Goal: Obtain resource: Download file/media

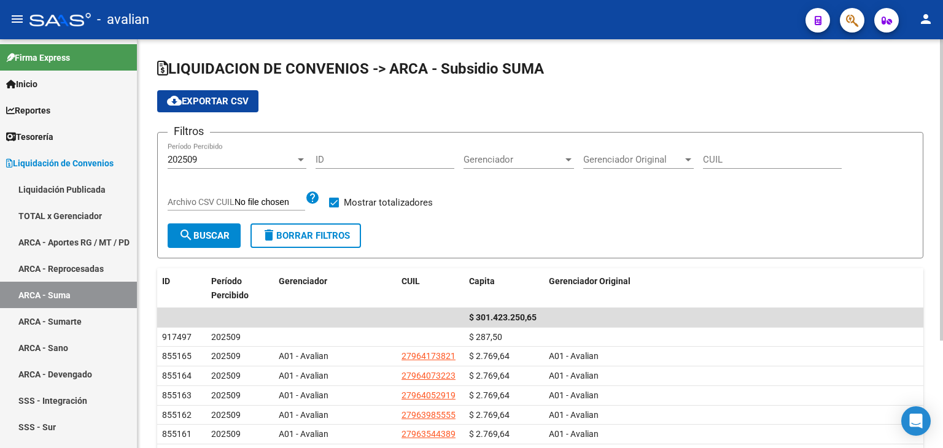
scroll to position [161, 0]
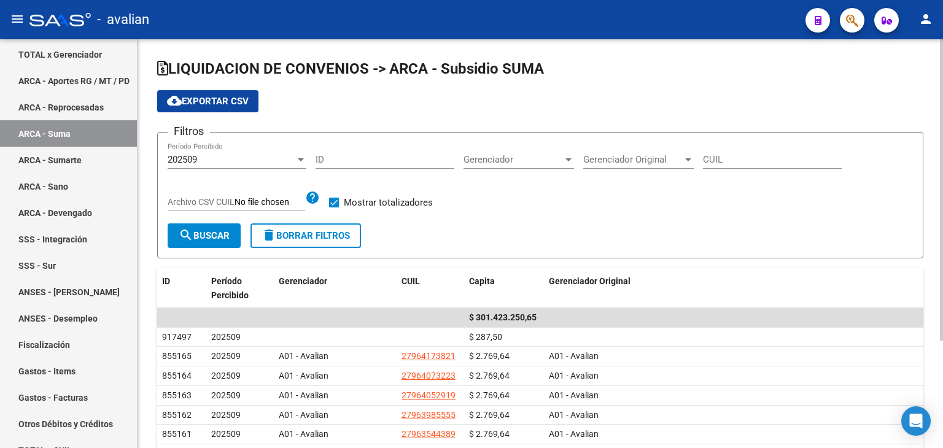
click at [231, 163] on div "202509" at bounding box center [232, 159] width 128 height 11
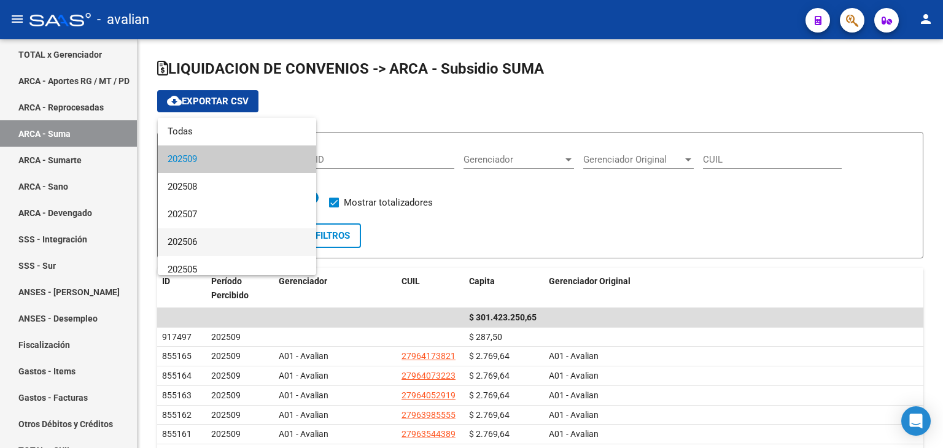
click at [219, 237] on span "202506" at bounding box center [237, 242] width 139 height 28
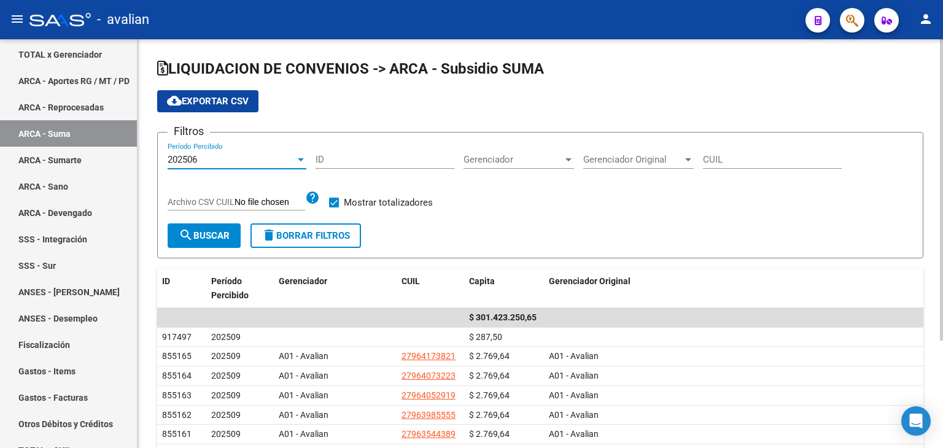
click at [208, 230] on span "search Buscar" at bounding box center [204, 235] width 51 height 11
click at [201, 101] on span "cloud_download Exportar CSV" at bounding box center [208, 101] width 82 height 11
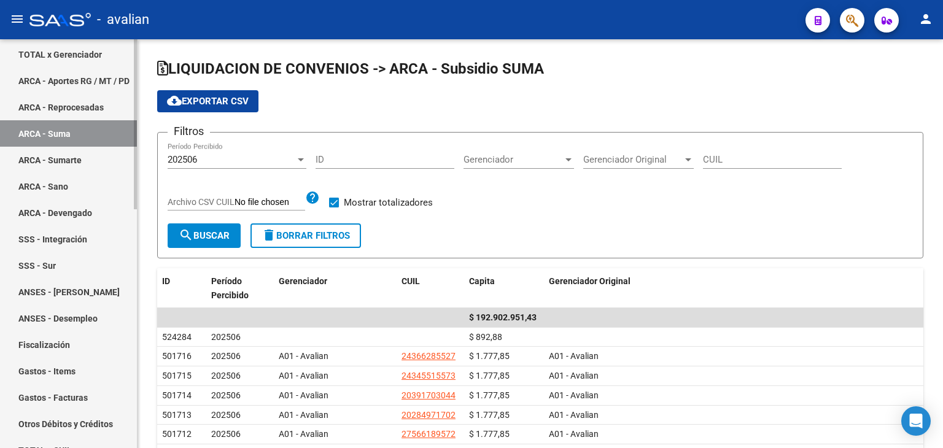
click at [78, 164] on link "ARCA - Sumarte" at bounding box center [68, 160] width 137 height 26
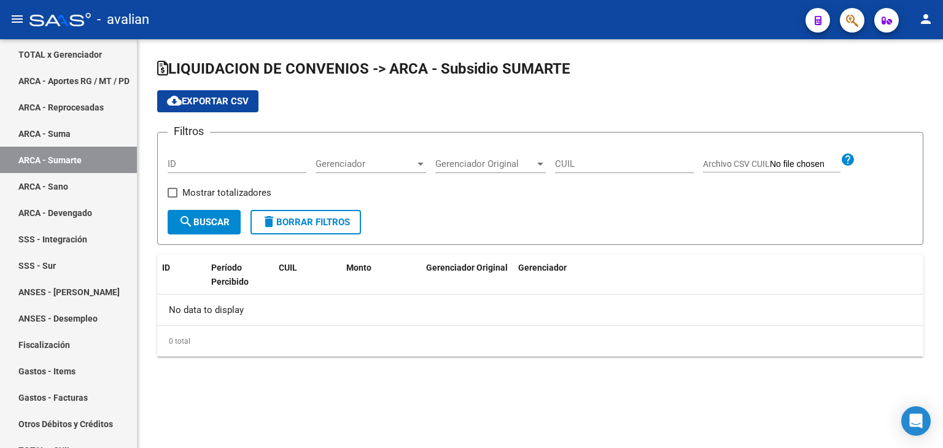
checkbox input "true"
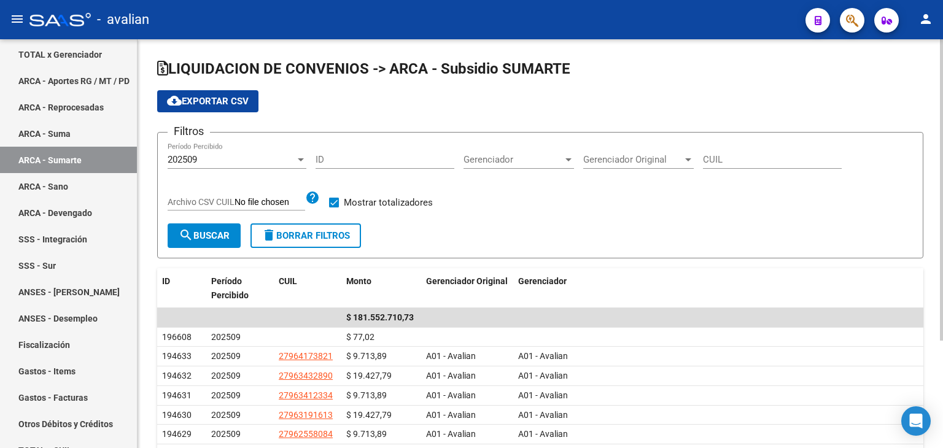
click at [211, 157] on div "202509" at bounding box center [232, 159] width 128 height 11
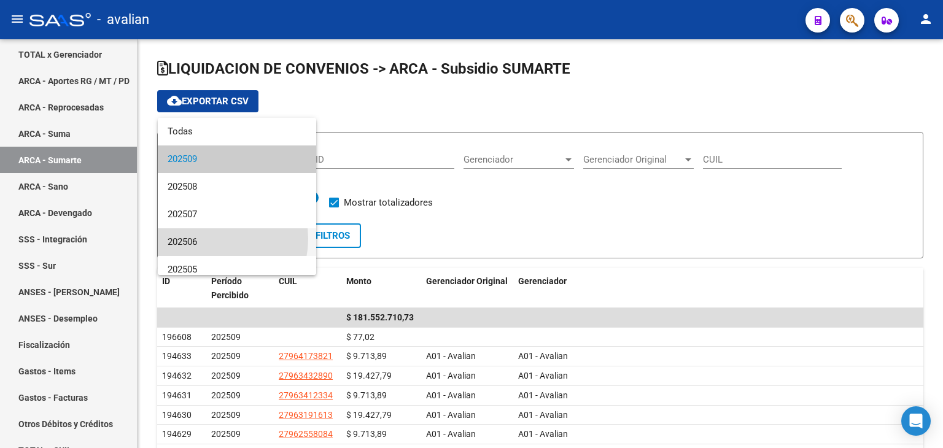
click at [210, 239] on span "202506" at bounding box center [237, 242] width 139 height 28
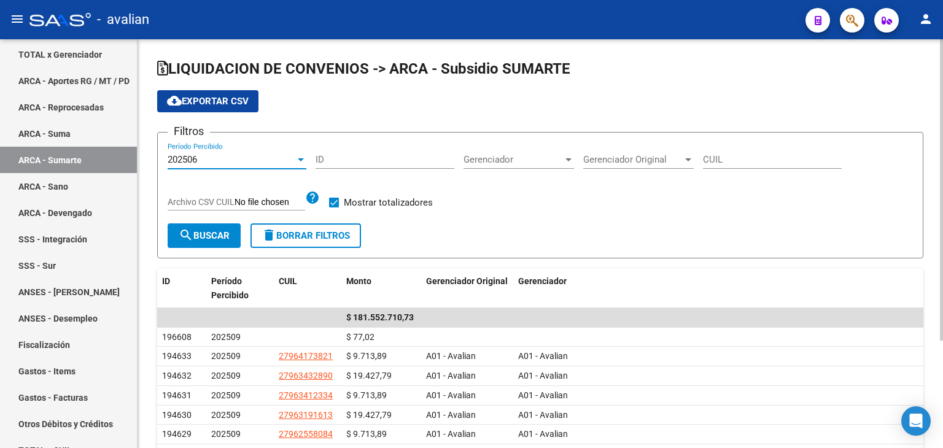
click at [213, 103] on span "cloud_download Exportar CSV" at bounding box center [208, 101] width 82 height 11
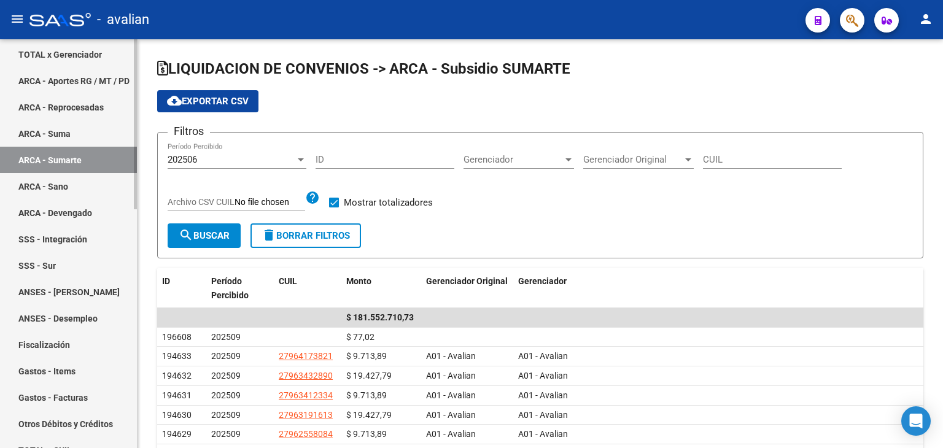
click at [91, 142] on link "ARCA - Suma" at bounding box center [68, 133] width 137 height 26
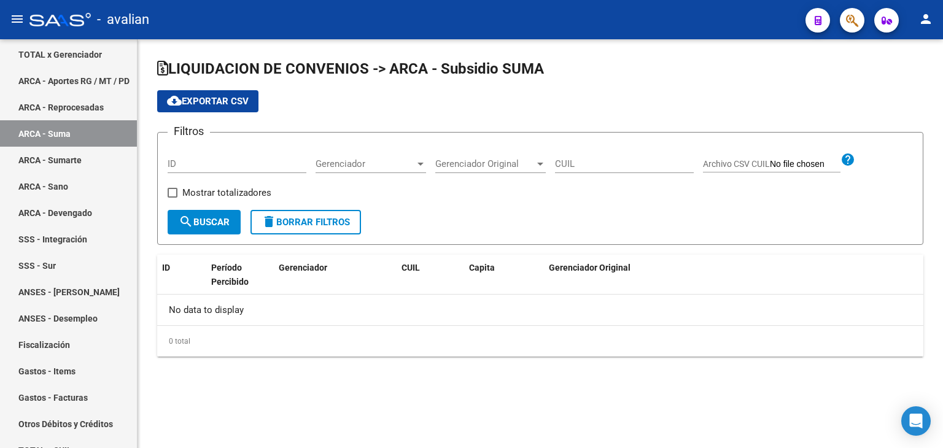
checkbox input "true"
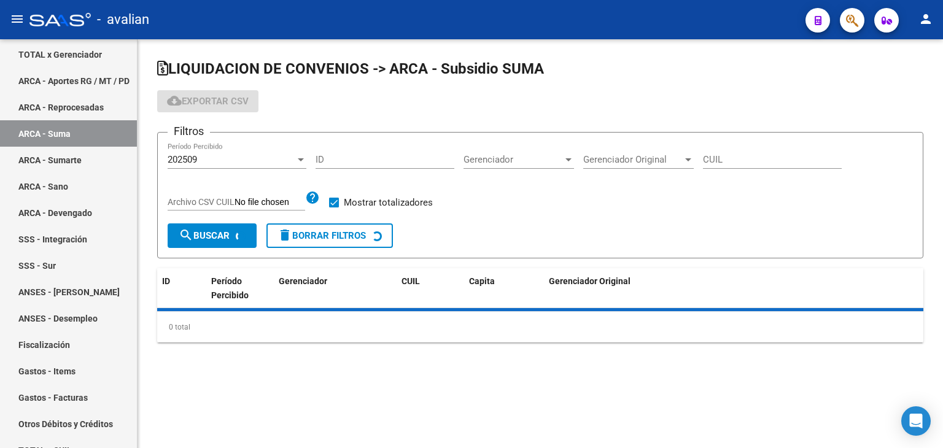
click at [230, 155] on div "202509" at bounding box center [232, 159] width 128 height 11
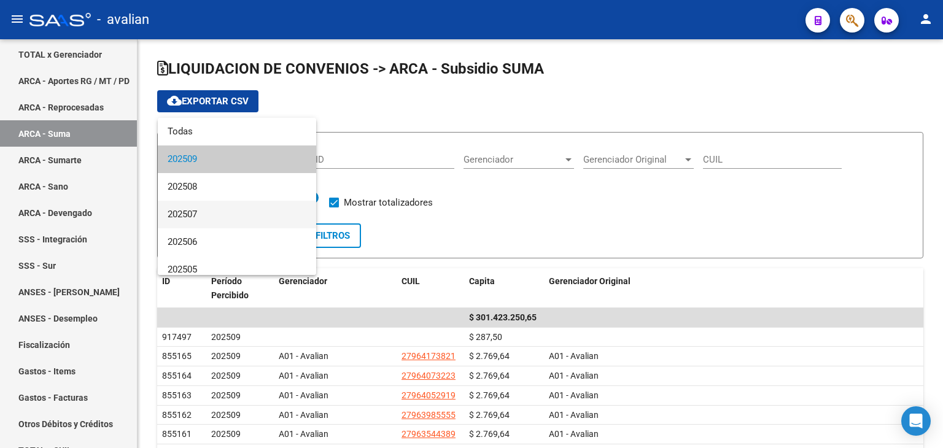
click at [235, 212] on span "202507" at bounding box center [237, 215] width 139 height 28
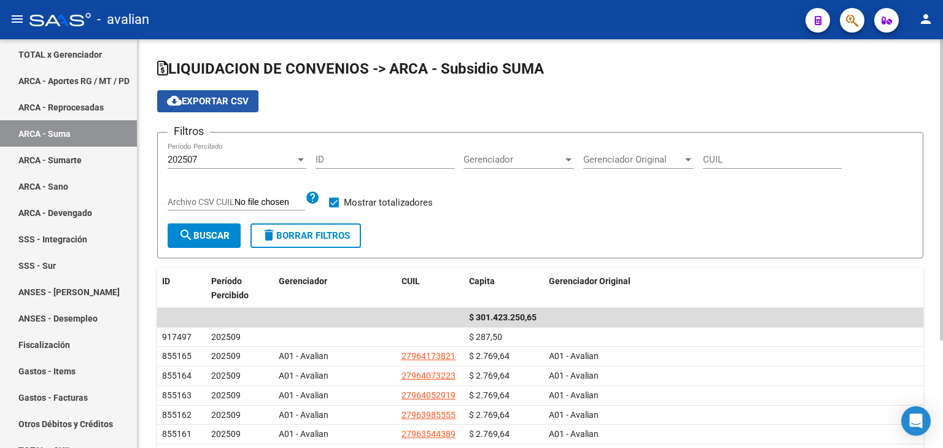
click at [256, 104] on button "cloud_download Exportar CSV" at bounding box center [207, 101] width 101 height 22
click at [223, 106] on span "cloud_download Exportar CSV" at bounding box center [208, 101] width 82 height 11
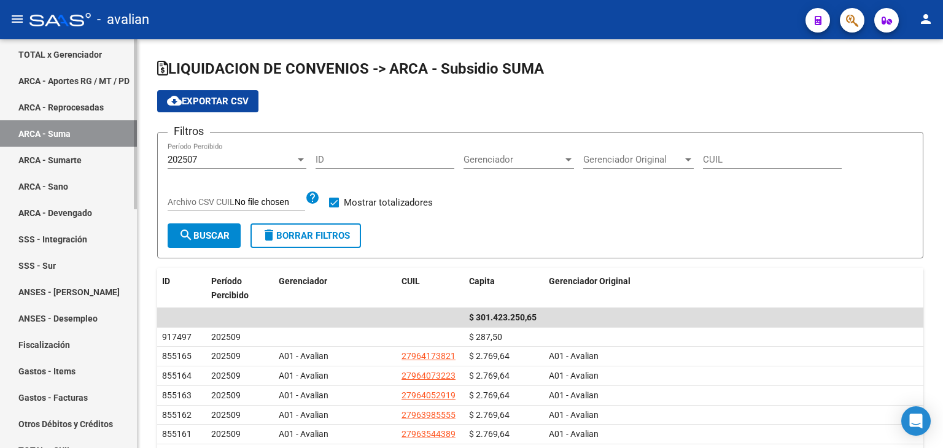
click at [76, 161] on link "ARCA - Sumarte" at bounding box center [68, 160] width 137 height 26
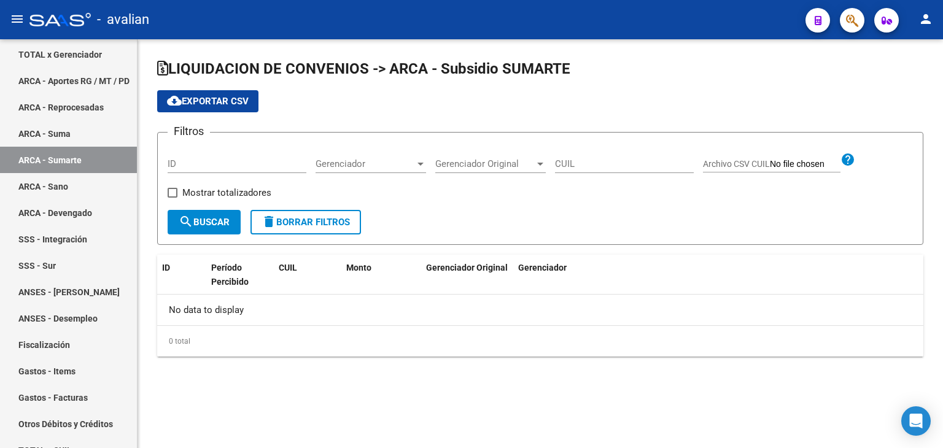
checkbox input "true"
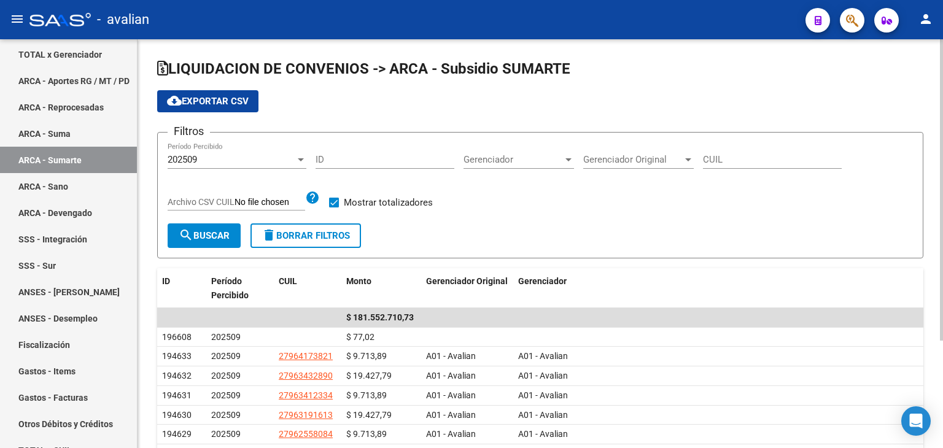
click at [233, 151] on div "202509 Período Percibido" at bounding box center [237, 155] width 139 height 26
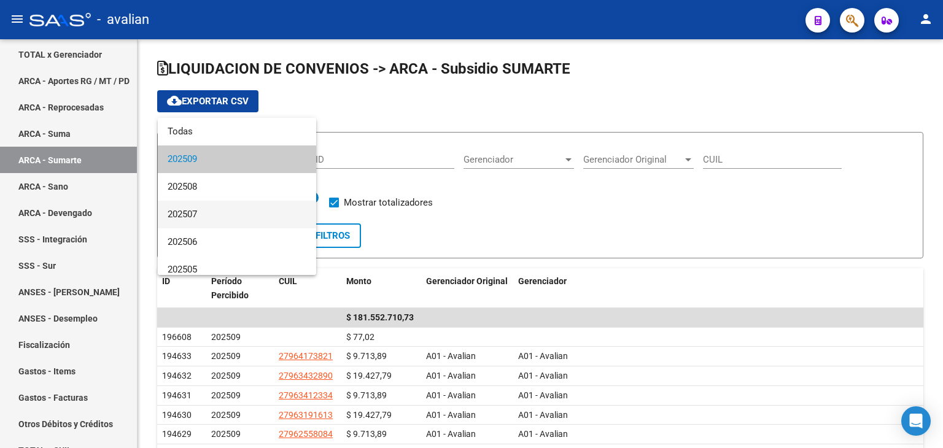
click at [215, 207] on span "202507" at bounding box center [237, 215] width 139 height 28
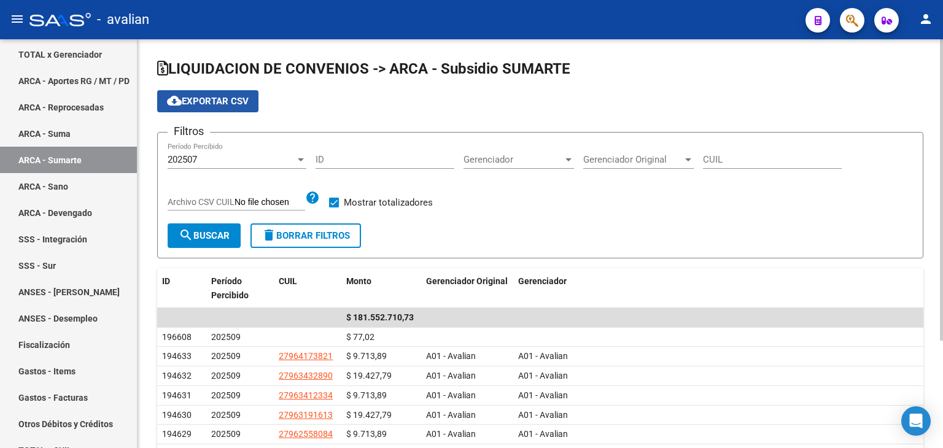
click at [222, 99] on span "cloud_download Exportar CSV" at bounding box center [208, 101] width 82 height 11
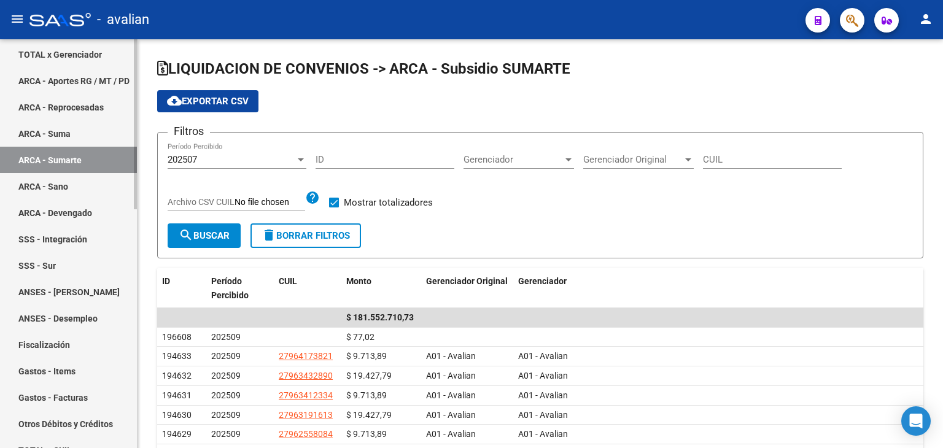
click at [60, 187] on link "ARCA - Sano" at bounding box center [68, 186] width 137 height 26
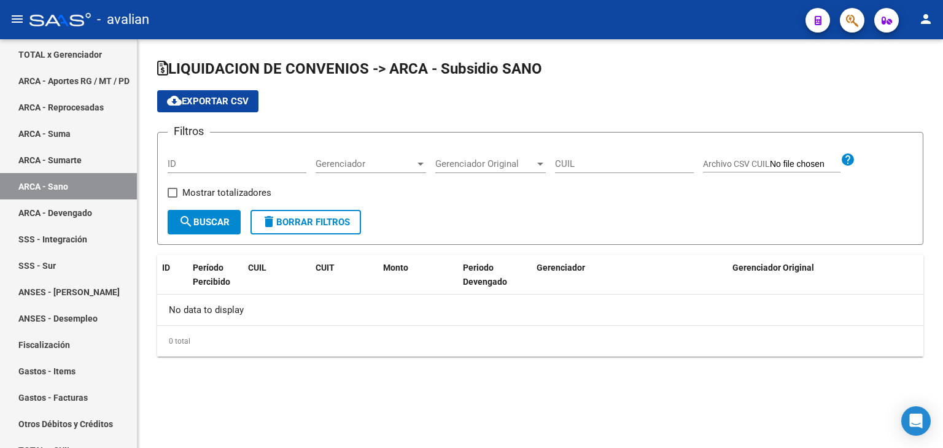
checkbox input "true"
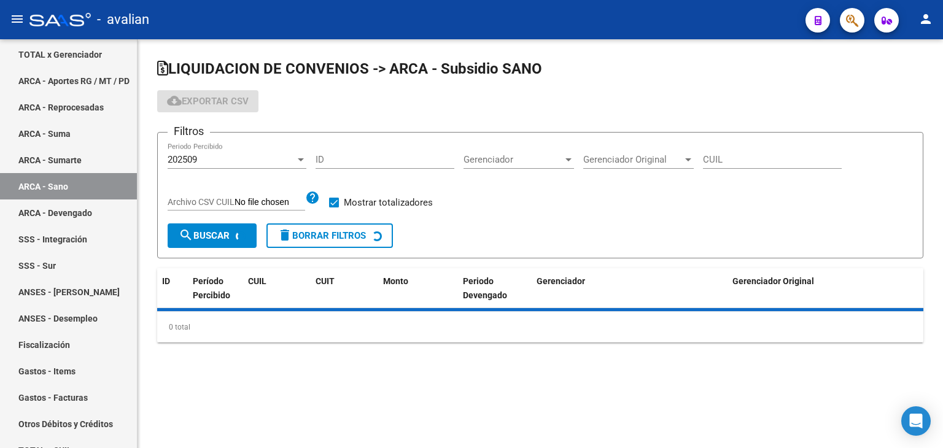
click at [203, 154] on div "202509" at bounding box center [232, 159] width 128 height 11
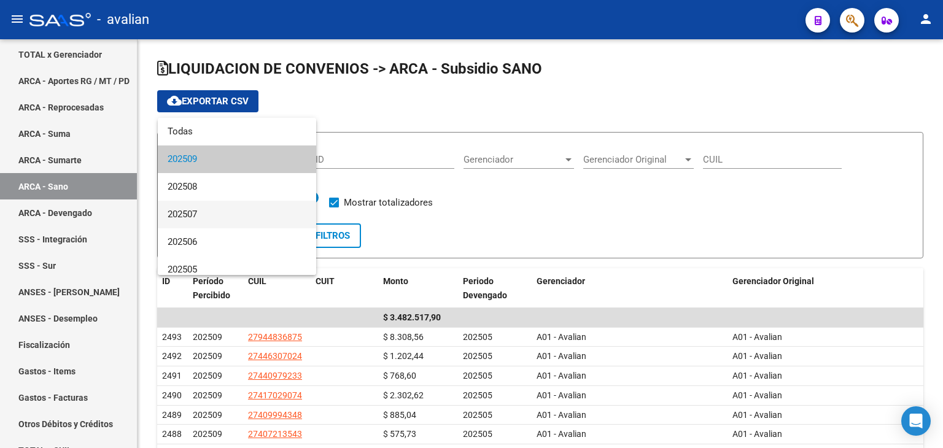
click at [211, 211] on span "202507" at bounding box center [237, 215] width 139 height 28
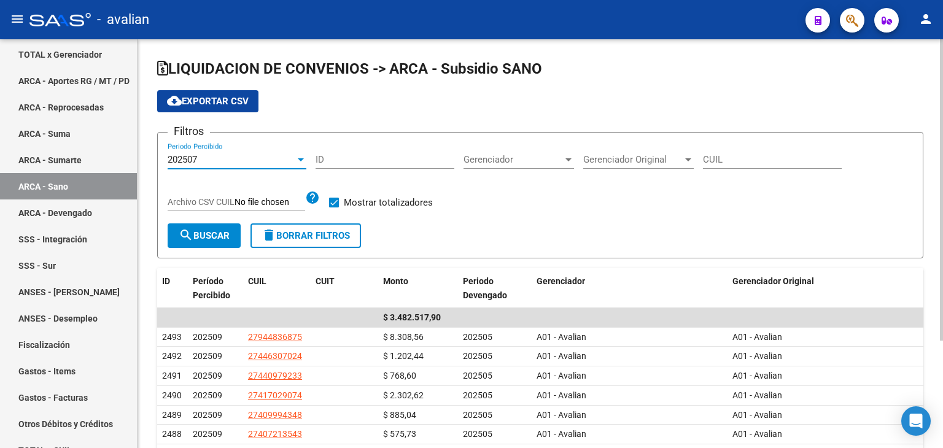
click at [229, 98] on span "cloud_download Exportar CSV" at bounding box center [208, 101] width 82 height 11
click at [59, 131] on link "ARCA - Suma" at bounding box center [68, 133] width 137 height 26
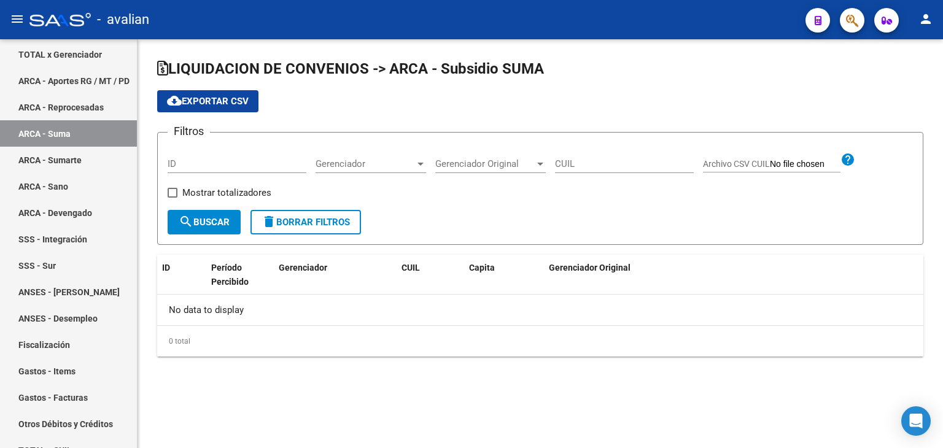
checkbox input "true"
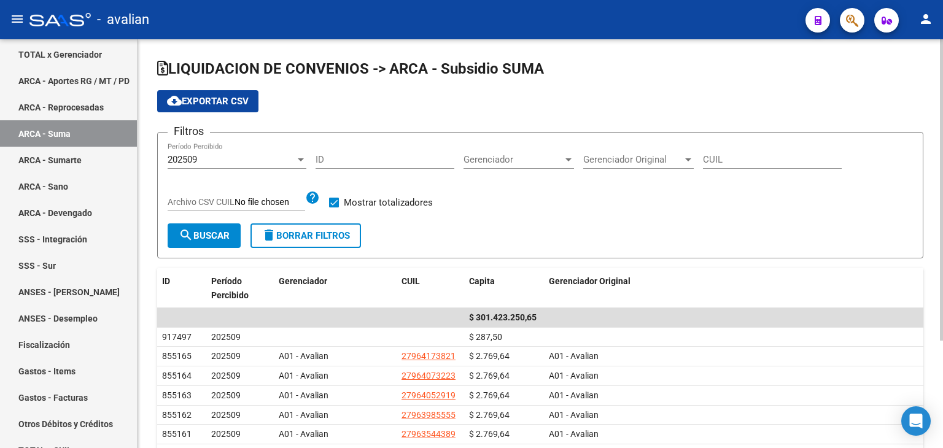
click at [215, 157] on div "202509" at bounding box center [232, 159] width 128 height 11
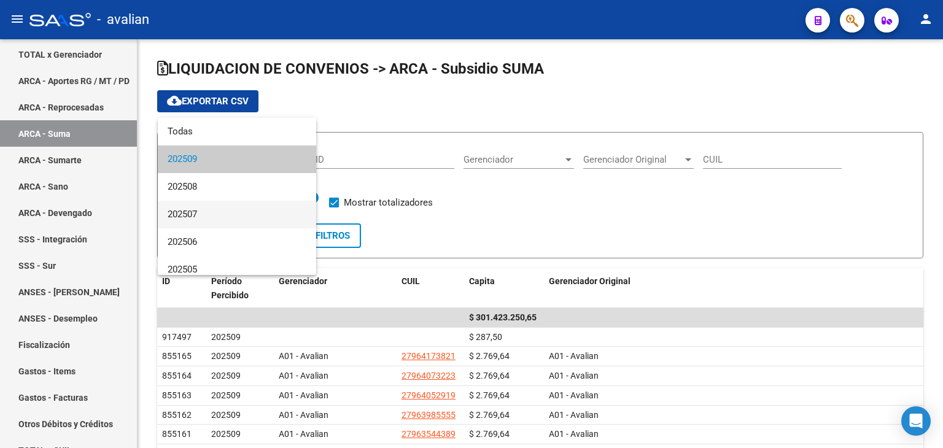
click at [203, 209] on span "202507" at bounding box center [237, 215] width 139 height 28
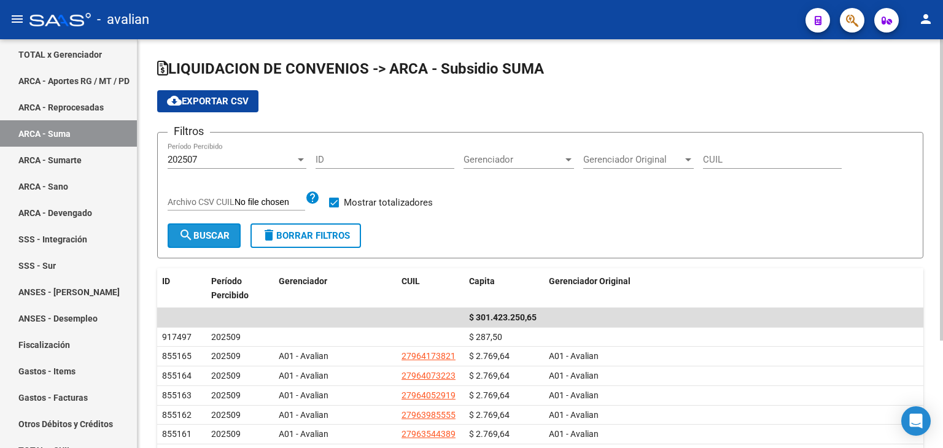
click at [213, 230] on span "search Buscar" at bounding box center [204, 235] width 51 height 11
click at [211, 102] on span "cloud_download Exportar CSV" at bounding box center [208, 101] width 82 height 11
click at [249, 158] on div "202507" at bounding box center [232, 159] width 128 height 11
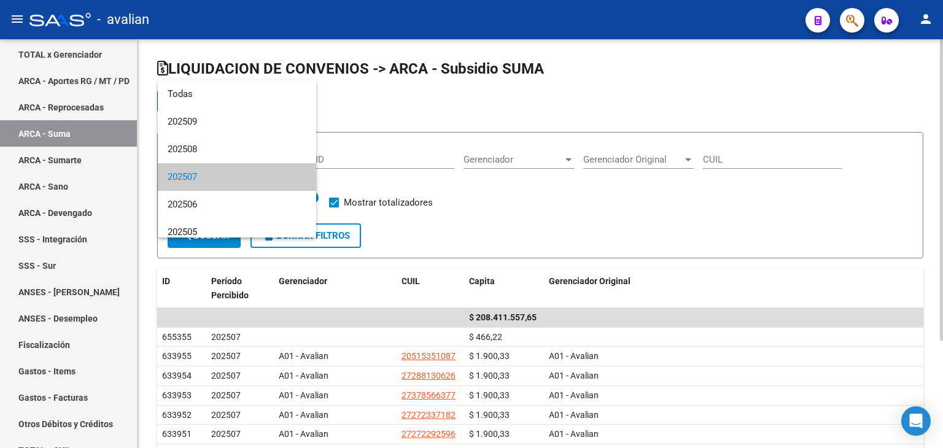
scroll to position [18, 0]
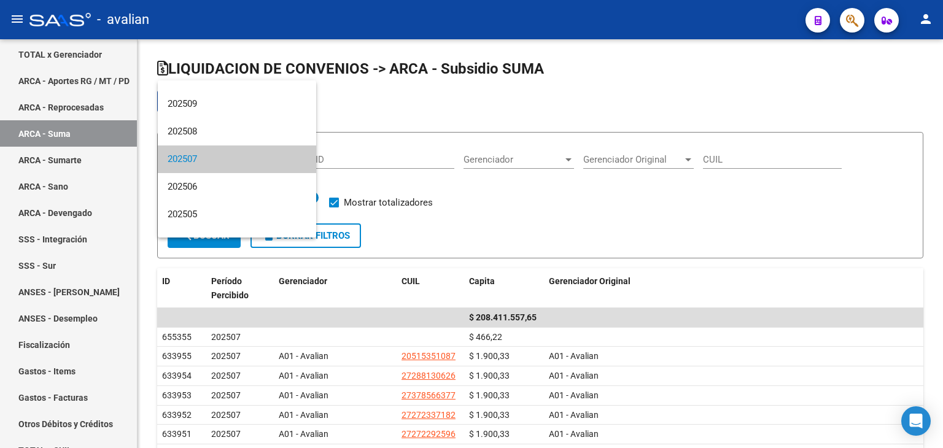
click at [236, 151] on span "202507" at bounding box center [237, 159] width 139 height 28
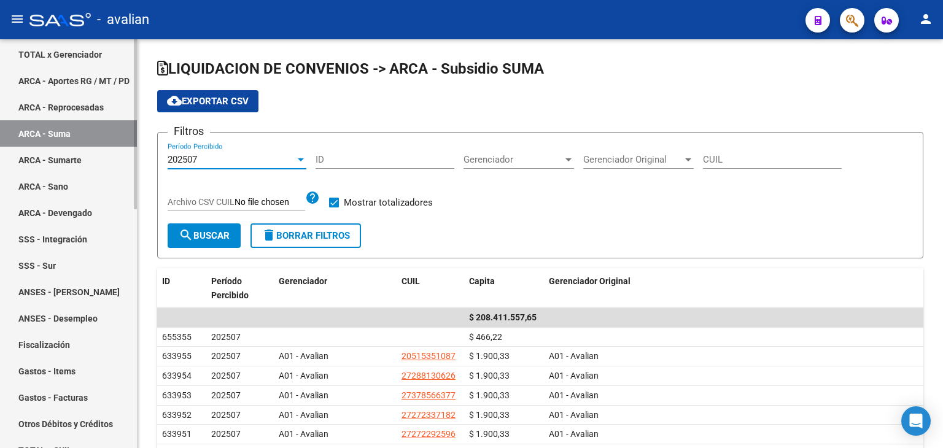
click at [86, 165] on link "ARCA - Sumarte" at bounding box center [68, 160] width 137 height 26
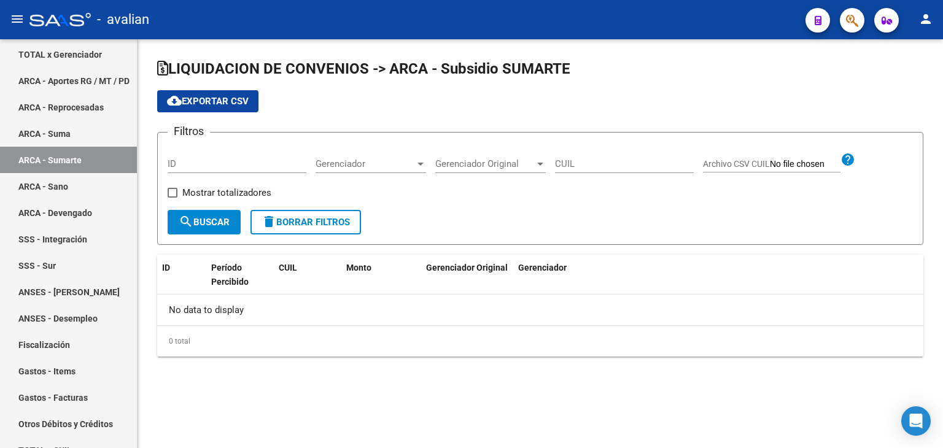
checkbox input "true"
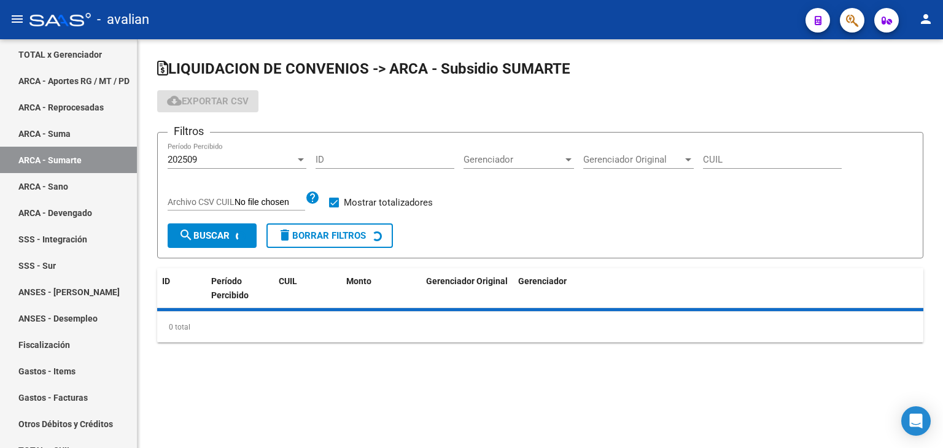
click at [226, 163] on div "202509" at bounding box center [232, 159] width 128 height 11
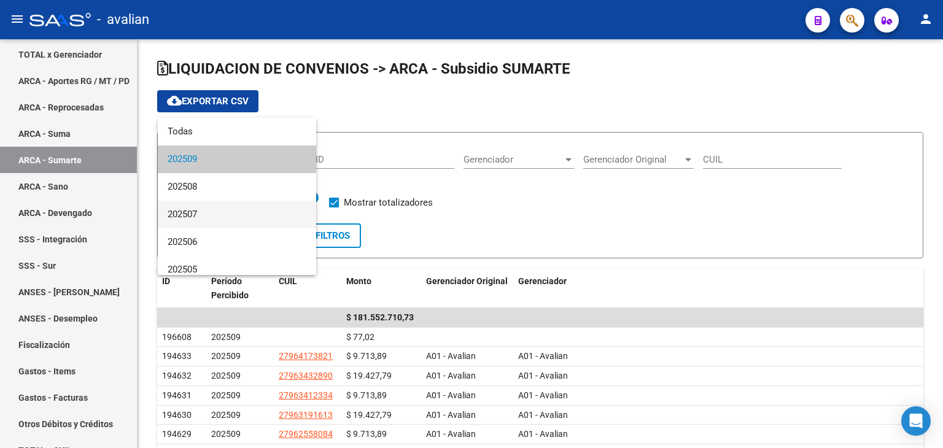
click at [215, 211] on span "202507" at bounding box center [237, 215] width 139 height 28
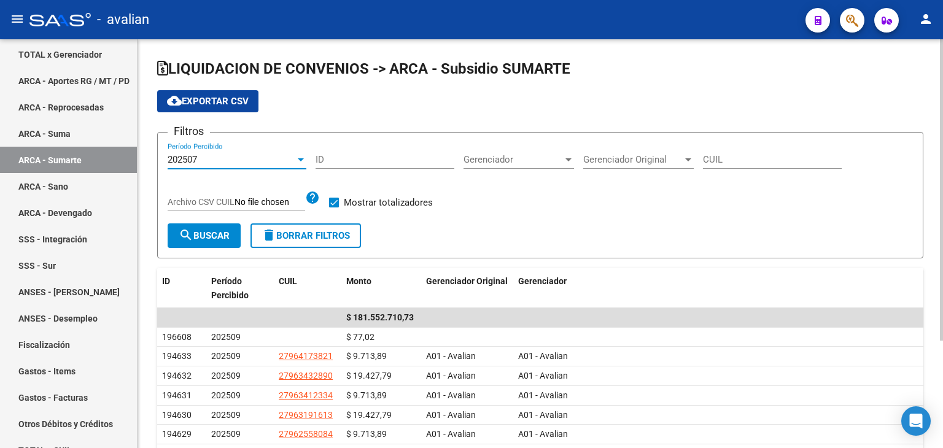
click at [211, 233] on span "search Buscar" at bounding box center [204, 235] width 51 height 11
click at [221, 98] on span "cloud_download Exportar CSV" at bounding box center [208, 101] width 82 height 11
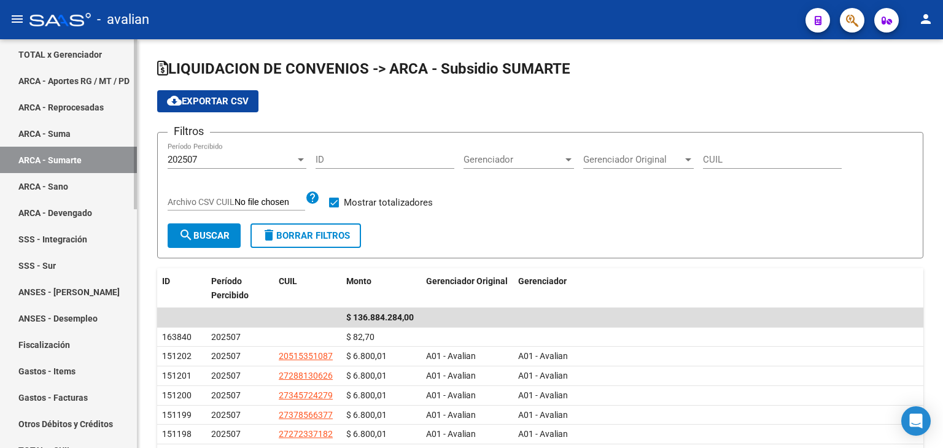
click at [74, 187] on link "ARCA - Sano" at bounding box center [68, 186] width 137 height 26
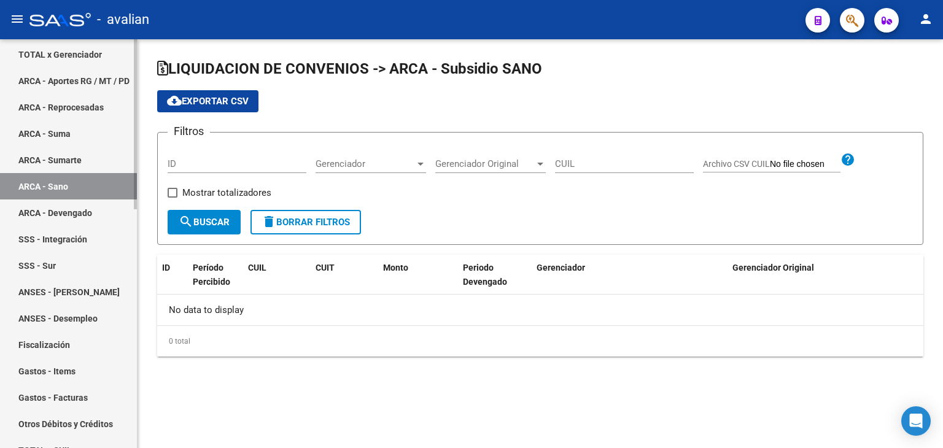
checkbox input "true"
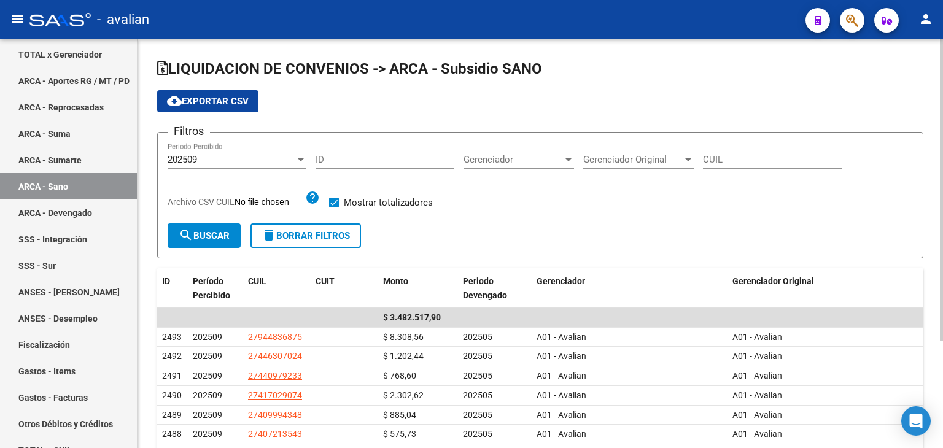
click at [204, 162] on div "202509" at bounding box center [232, 159] width 128 height 11
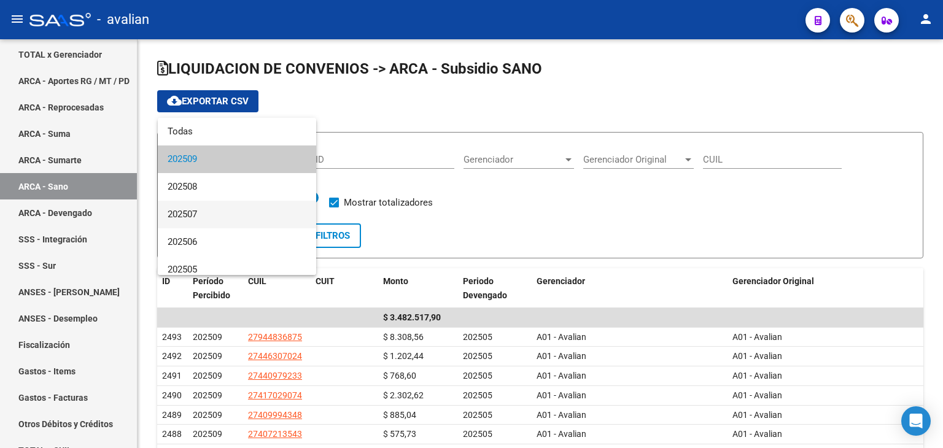
click at [196, 206] on span "202507" at bounding box center [237, 215] width 139 height 28
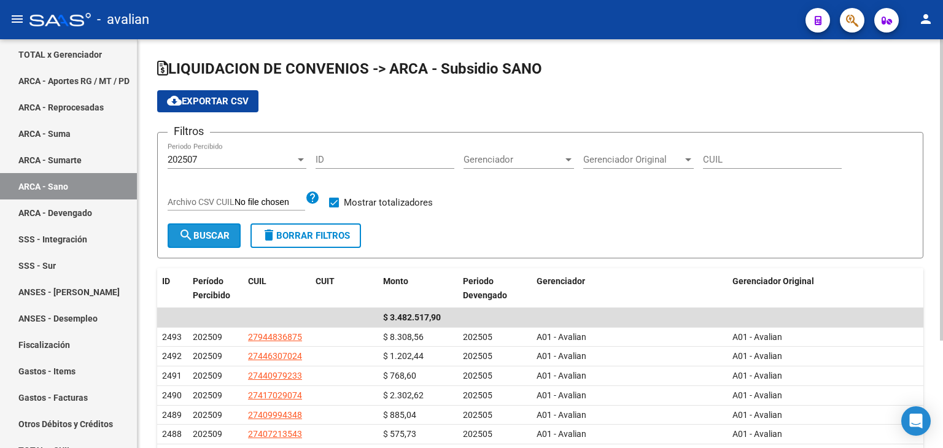
click at [204, 232] on span "search Buscar" at bounding box center [204, 235] width 51 height 11
click at [224, 104] on span "cloud_download Exportar CSV" at bounding box center [208, 101] width 82 height 11
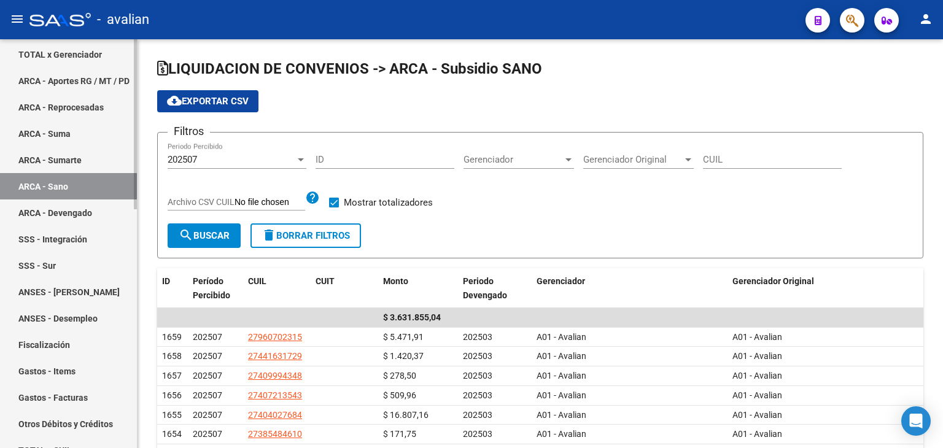
click at [91, 128] on link "ARCA - Suma" at bounding box center [68, 133] width 137 height 26
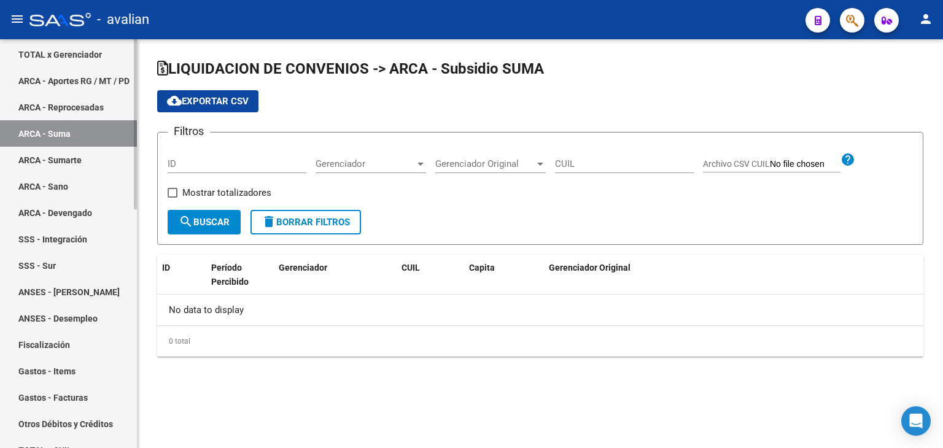
checkbox input "true"
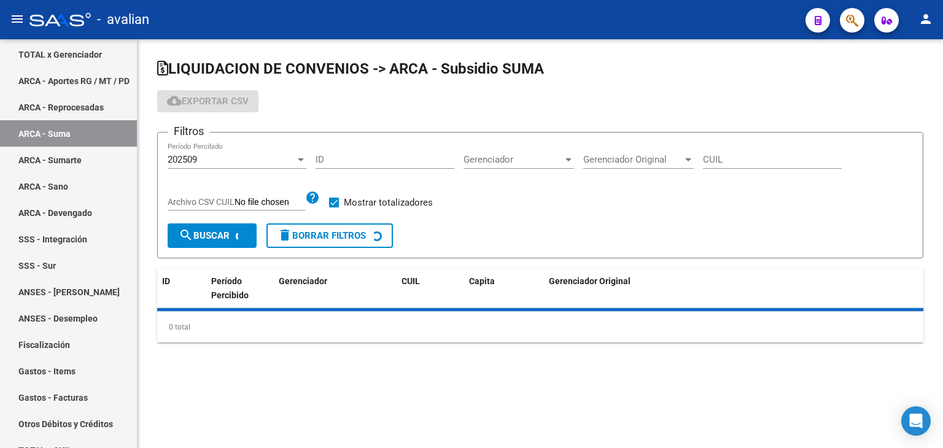
click at [197, 157] on span "202509" at bounding box center [182, 159] width 29 height 11
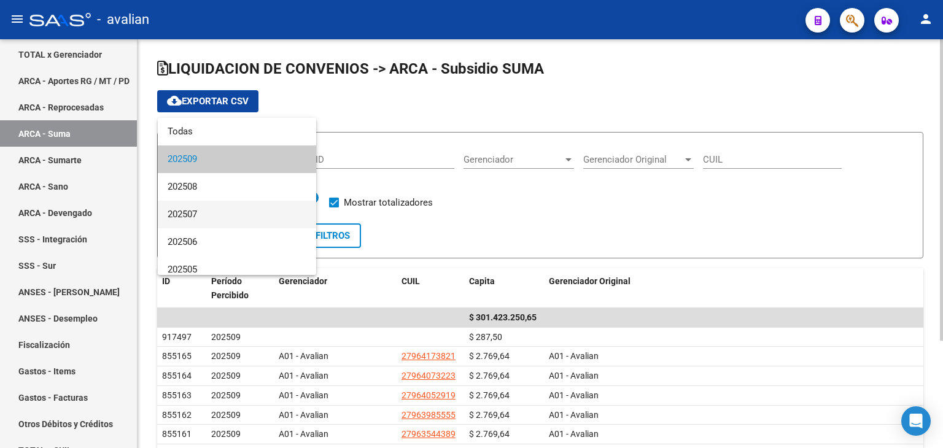
click at [206, 209] on span "202507" at bounding box center [237, 215] width 139 height 28
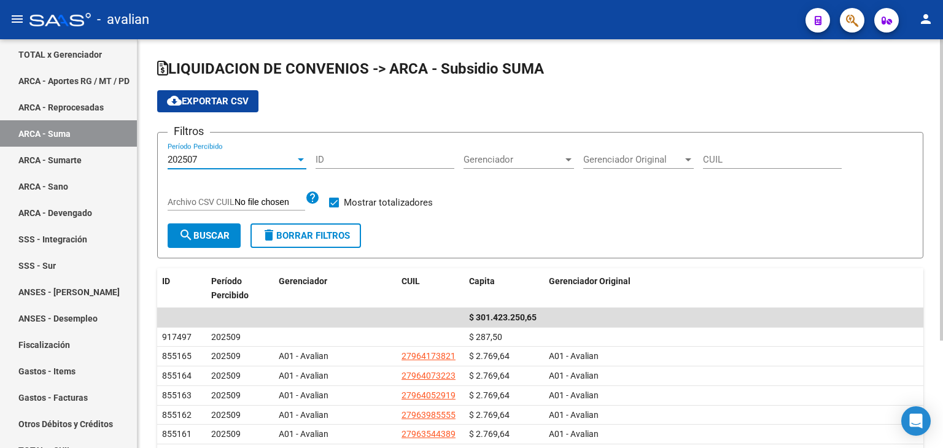
click at [215, 233] on span "search Buscar" at bounding box center [204, 235] width 51 height 11
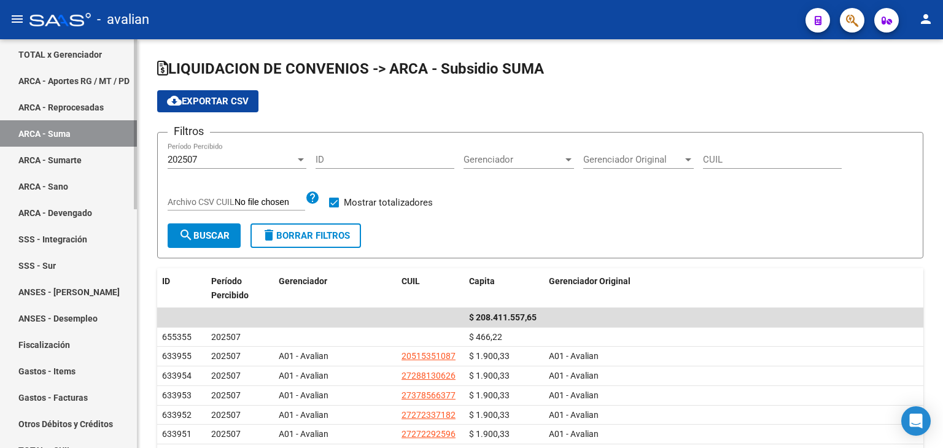
click at [86, 165] on link "ARCA - Sumarte" at bounding box center [68, 160] width 137 height 26
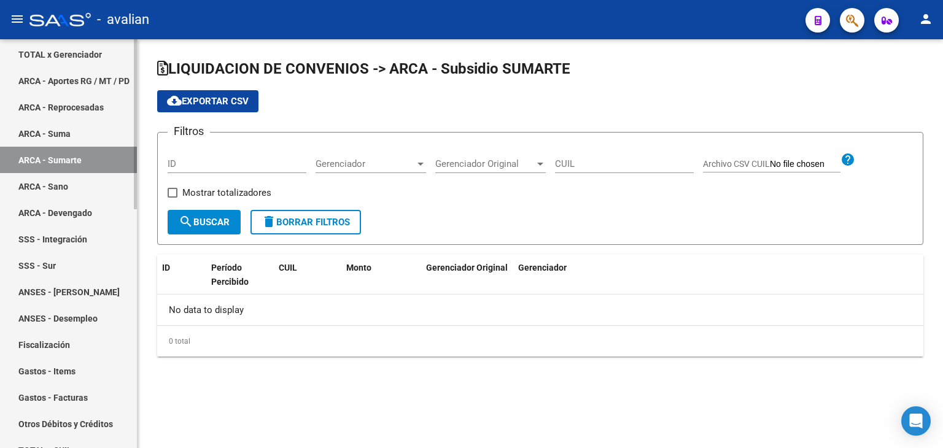
checkbox input "true"
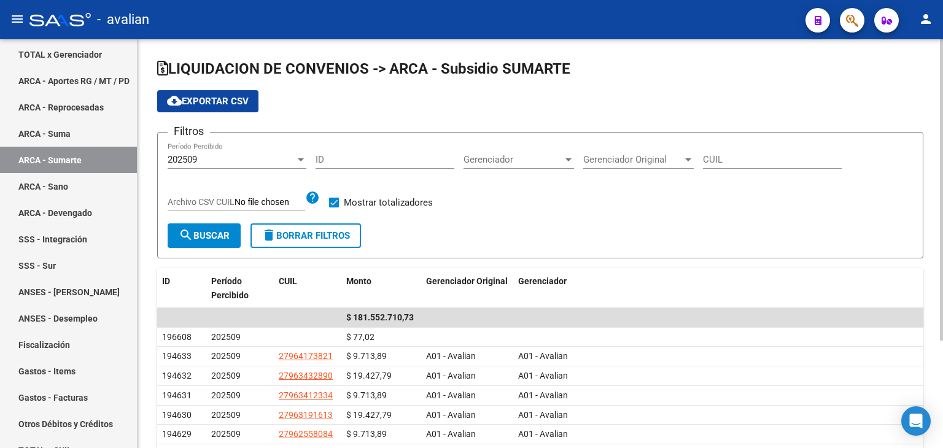
click at [207, 155] on div "202509" at bounding box center [232, 159] width 128 height 11
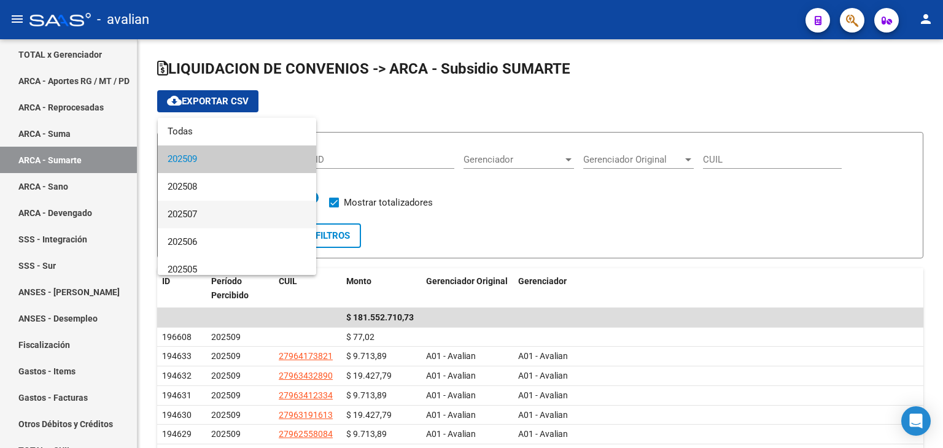
click at [207, 207] on span "202507" at bounding box center [237, 215] width 139 height 28
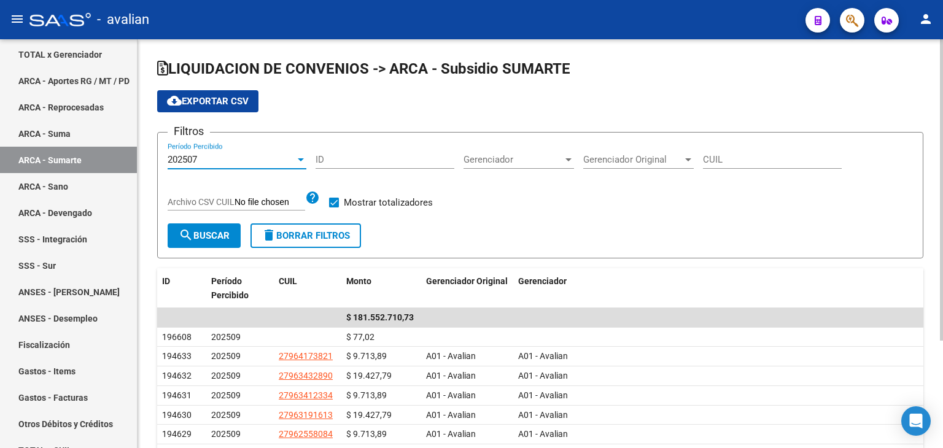
click at [201, 236] on span "search Buscar" at bounding box center [204, 235] width 51 height 11
